Goal: Information Seeking & Learning: Learn about a topic

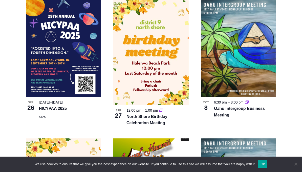
scroll to position [172, 0]
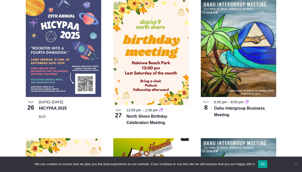
click at [68, 55] on img at bounding box center [63, 48] width 75 height 98
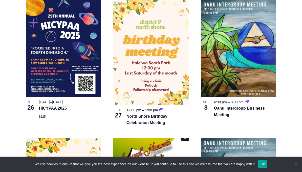
click at [164, 66] on img at bounding box center [150, 52] width 75 height 106
click at [161, 71] on img at bounding box center [150, 52] width 75 height 106
click at [163, 60] on img at bounding box center [150, 52] width 75 height 106
click at [174, 64] on img at bounding box center [150, 52] width 75 height 106
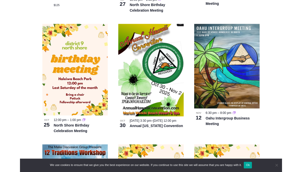
scroll to position [283, 0]
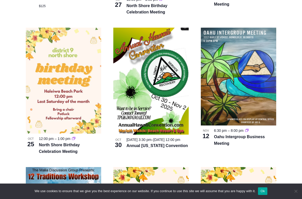
click at [83, 89] on img at bounding box center [63, 81] width 75 height 106
click at [82, 102] on img at bounding box center [63, 81] width 75 height 106
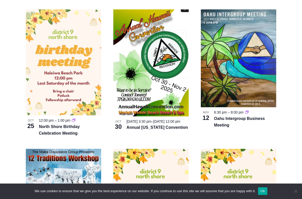
scroll to position [306, 0]
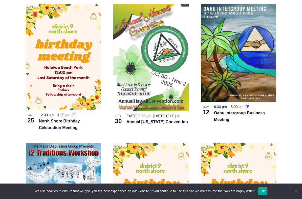
click at [169, 75] on img at bounding box center [150, 57] width 75 height 107
click at [166, 57] on img at bounding box center [150, 57] width 75 height 107
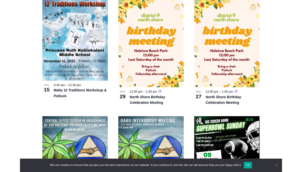
scroll to position [454, 0]
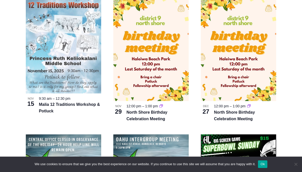
click at [82, 47] on img at bounding box center [63, 45] width 75 height 98
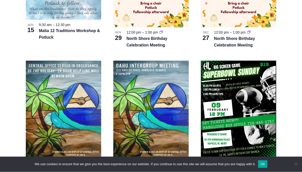
scroll to position [528, 0]
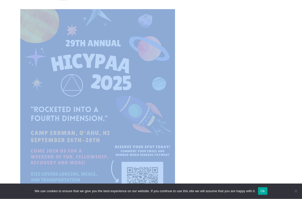
scroll to position [166, 0]
click at [145, 107] on img at bounding box center [97, 109] width 155 height 200
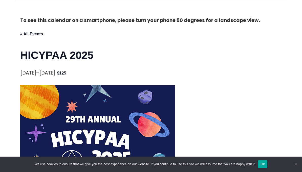
scroll to position [81, 0]
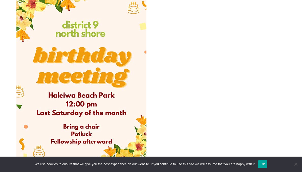
scroll to position [195, 4]
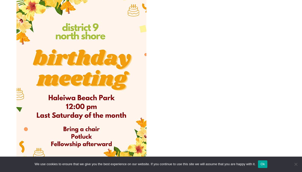
click at [125, 49] on img at bounding box center [81, 80] width 130 height 182
click at [131, 28] on img at bounding box center [81, 80] width 130 height 182
click at [124, 57] on img at bounding box center [81, 80] width 130 height 182
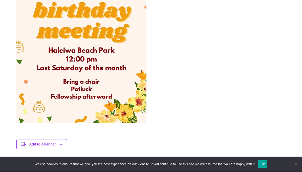
scroll to position [243, 4]
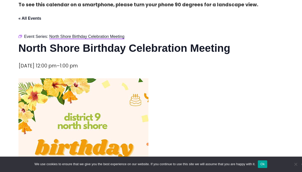
scroll to position [105, 2]
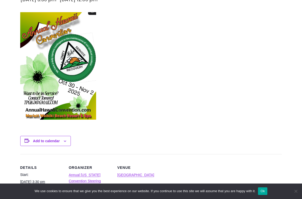
scroll to position [154, 0]
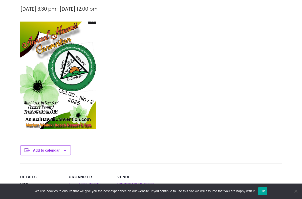
click at [131, 43] on div at bounding box center [151, 75] width 262 height 107
click at [139, 64] on div at bounding box center [151, 75] width 262 height 107
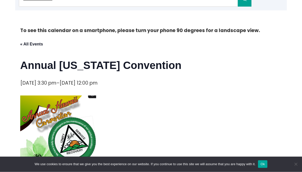
scroll to position [0, 0]
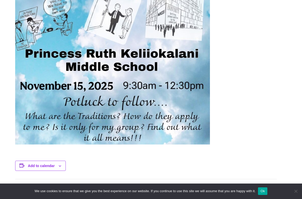
scroll to position [289, 5]
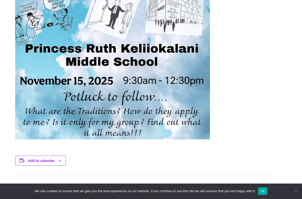
click at [172, 122] on img at bounding box center [112, 12] width 195 height 253
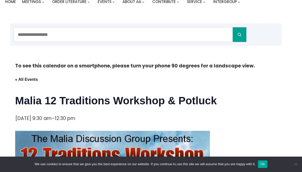
scroll to position [32, 5]
